Goal: Information Seeking & Learning: Learn about a topic

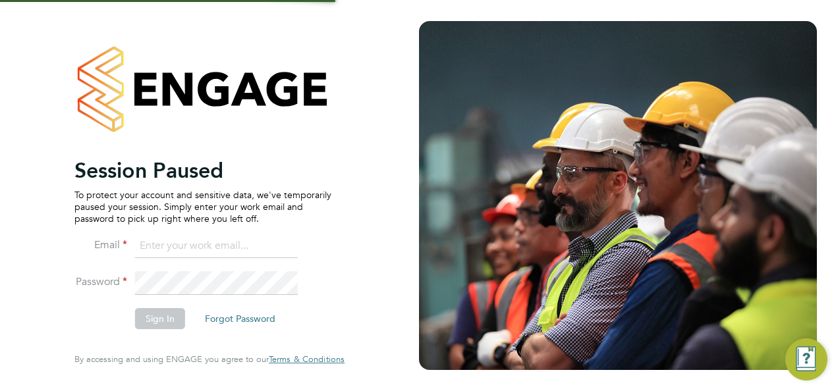
type input "megan@educationmattersgroup.co.uk"
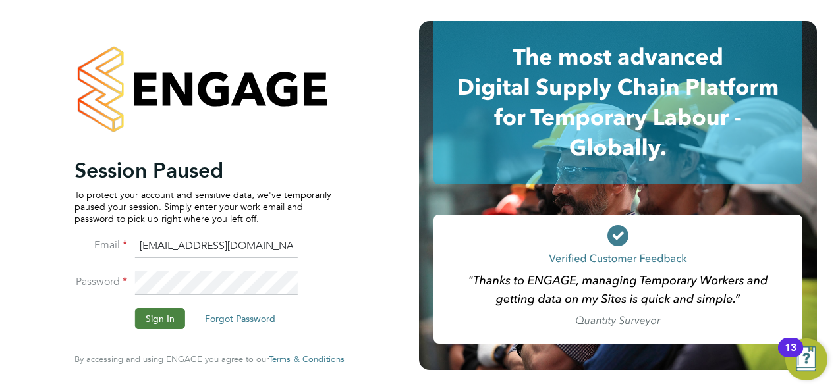
click at [160, 323] on button "Sign In" at bounding box center [160, 318] width 50 height 21
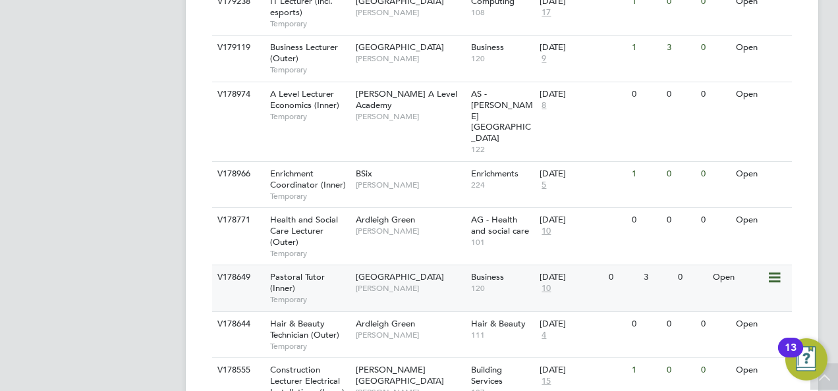
scroll to position [527, 0]
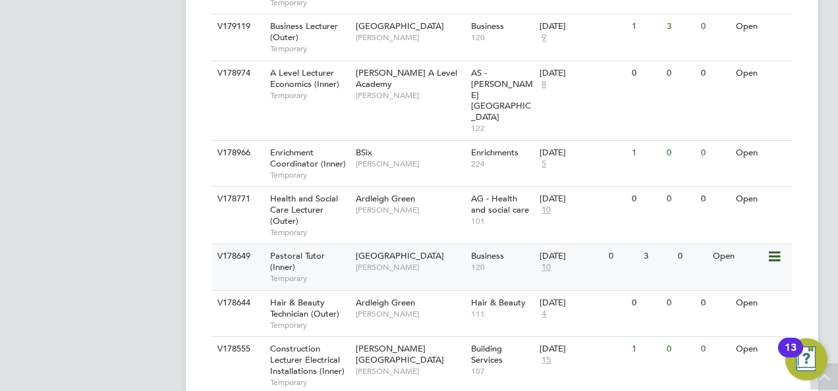
click at [332, 244] on div "Pastoral Tutor (Inner) Temporary" at bounding box center [306, 266] width 92 height 45
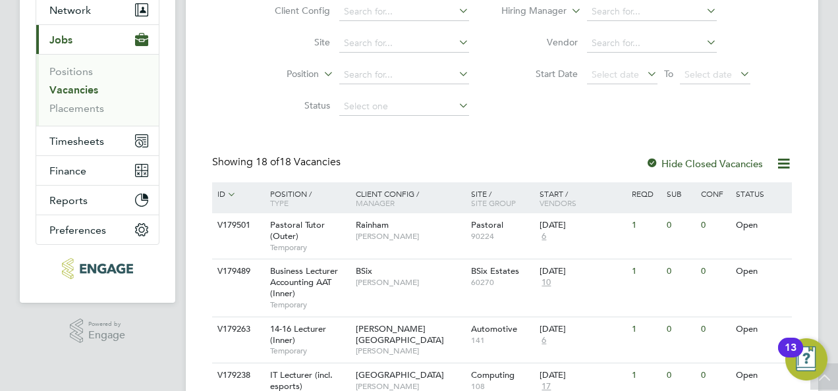
scroll to position [0, 0]
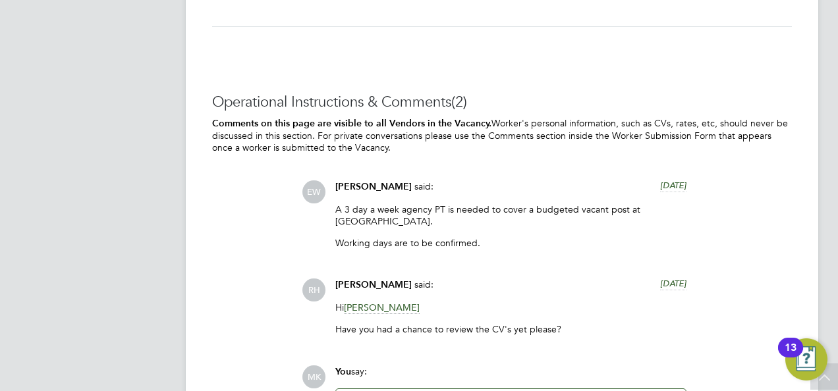
scroll to position [3095, 0]
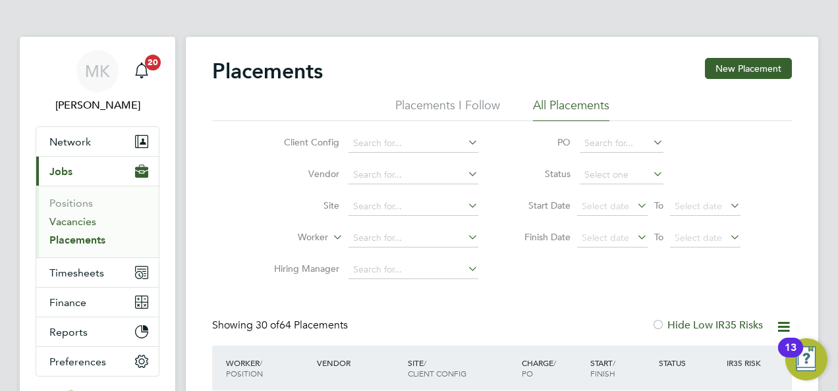
click at [85, 220] on link "Vacancies" at bounding box center [72, 221] width 47 height 13
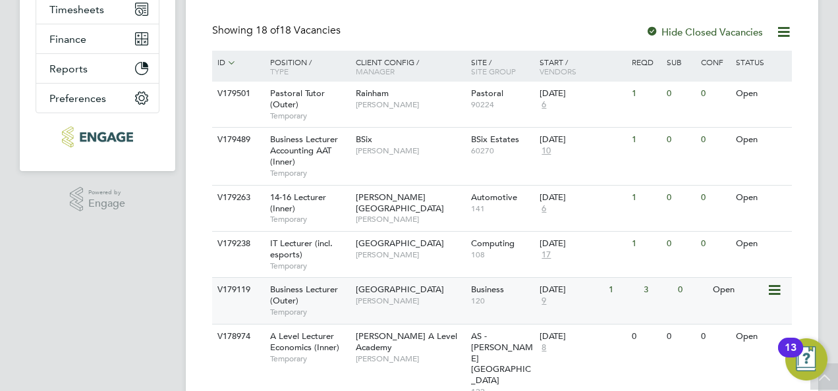
click at [340, 295] on div "Business Lecturer (Outer) Temporary" at bounding box center [306, 300] width 92 height 45
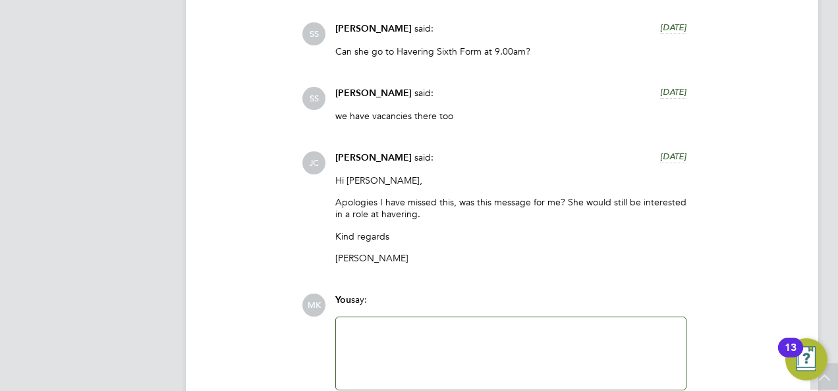
scroll to position [2766, 0]
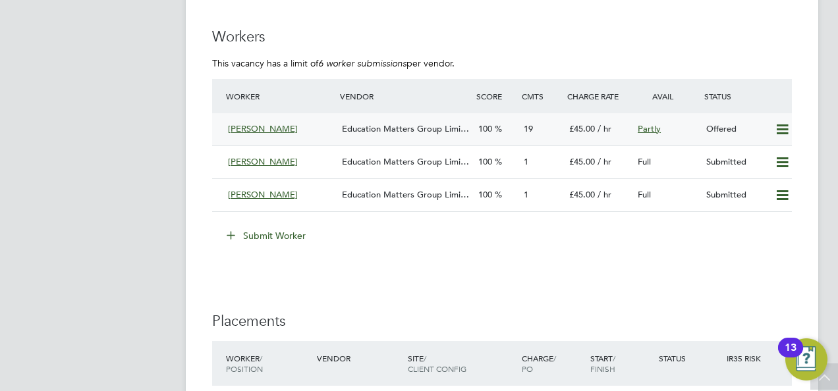
click at [394, 120] on div "Education Matters Group Limi…" at bounding box center [404, 130] width 136 height 22
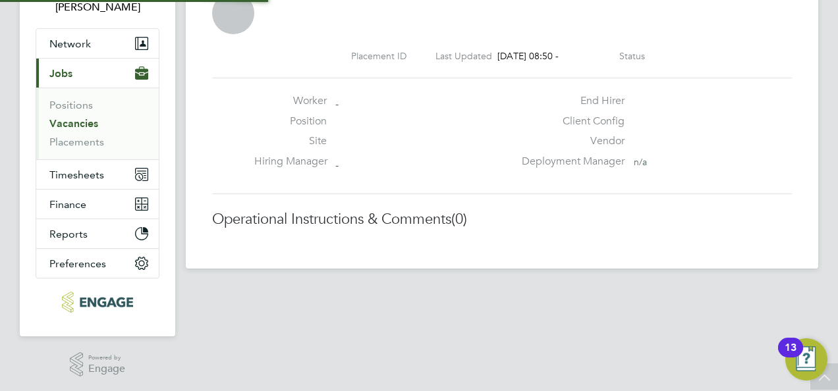
scroll to position [13, 63]
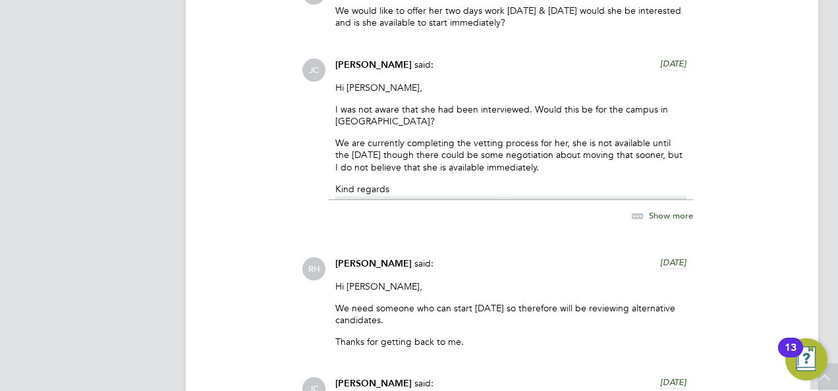
click at [669, 208] on div "Show more" at bounding box center [648, 216] width 90 height 16
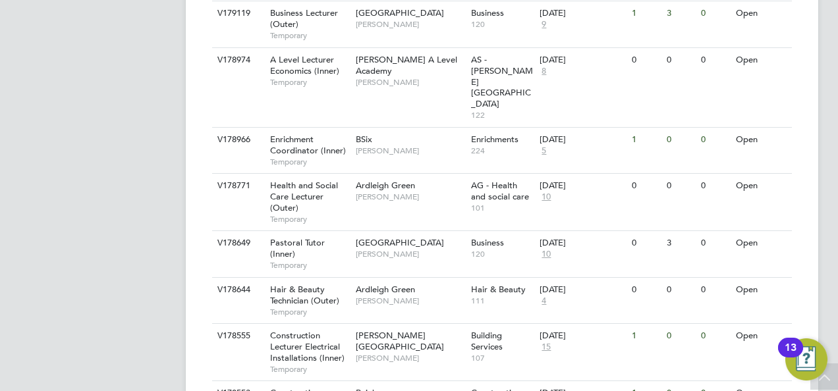
scroll to position [559, 0]
